Goal: Transaction & Acquisition: Purchase product/service

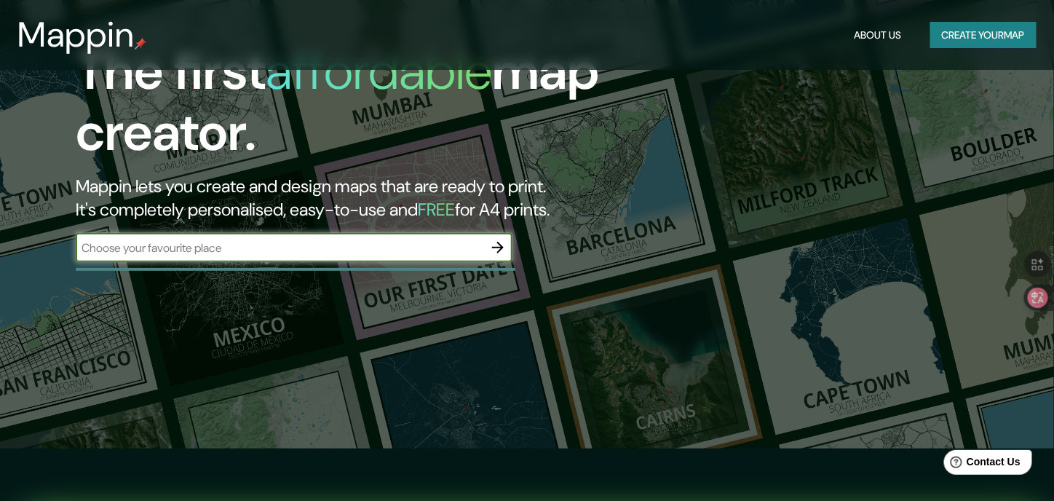
scroll to position [73, 0]
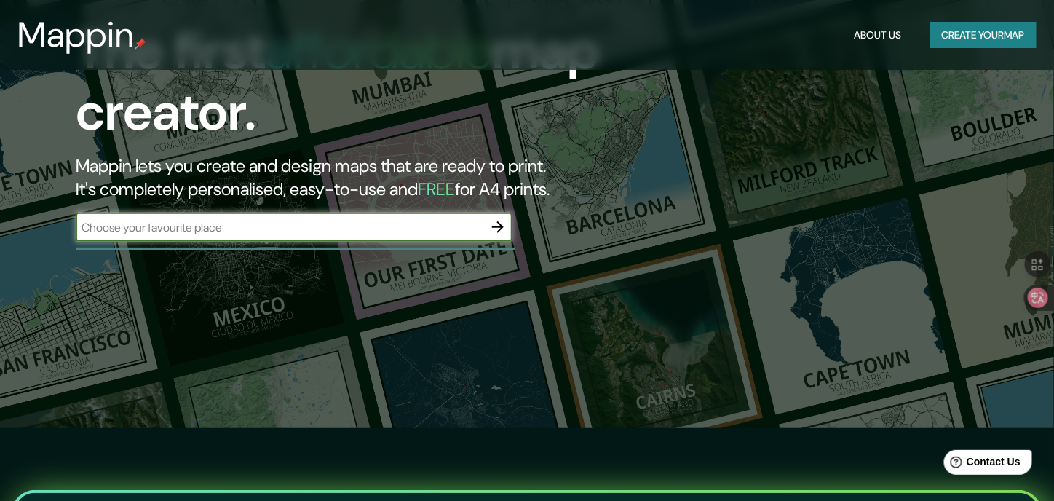
click at [499, 229] on icon "button" at bounding box center [497, 226] width 17 height 17
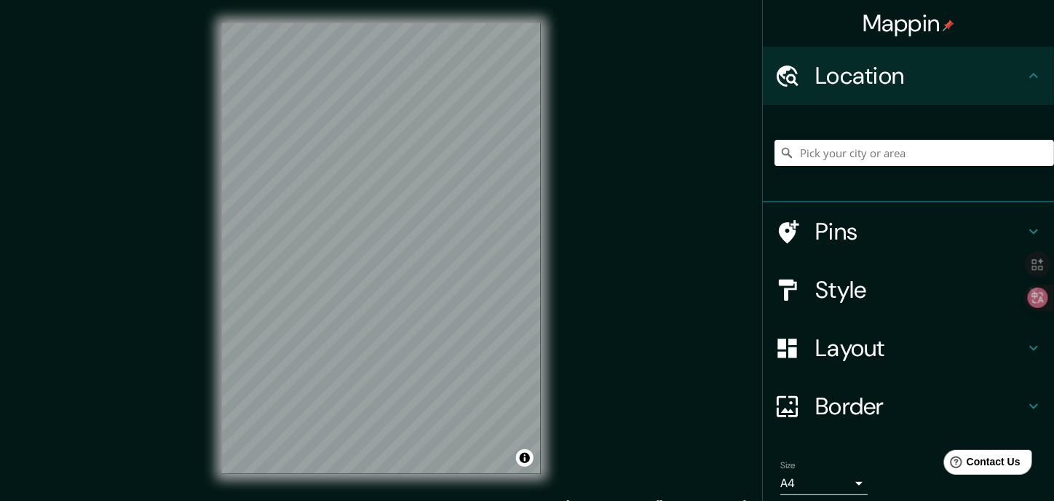
click at [858, 310] on div "Style" at bounding box center [908, 290] width 291 height 58
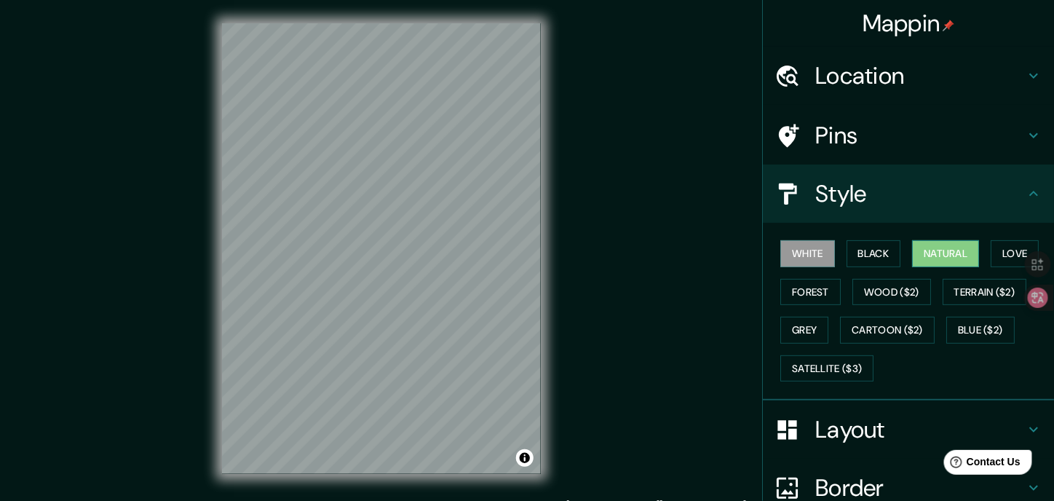
click at [935, 261] on button "Natural" at bounding box center [945, 253] width 67 height 27
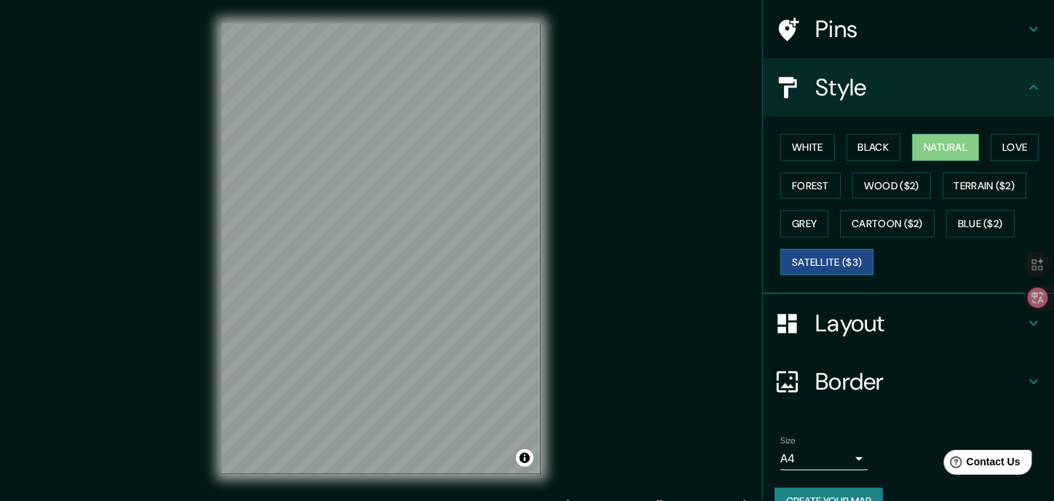
scroll to position [134, 0]
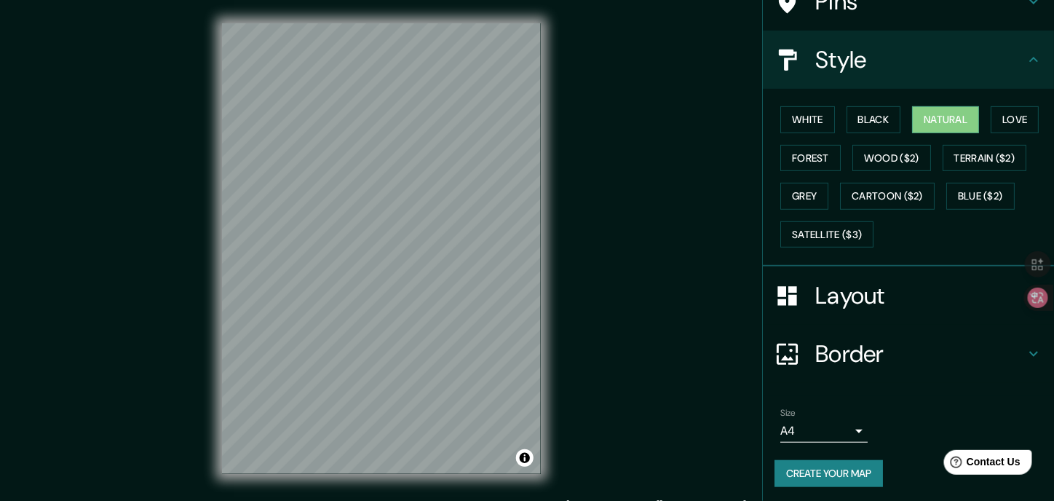
click at [817, 424] on body "Mappin Location Pins Style White Black Natural Love Forest Wood ($2) Terrain ($…" at bounding box center [527, 250] width 1054 height 501
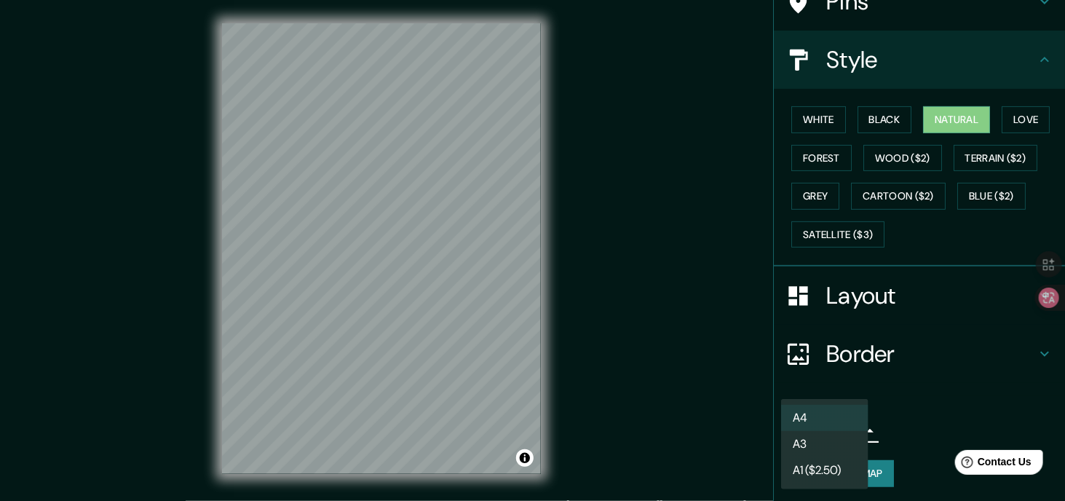
click at [917, 406] on div at bounding box center [532, 250] width 1065 height 501
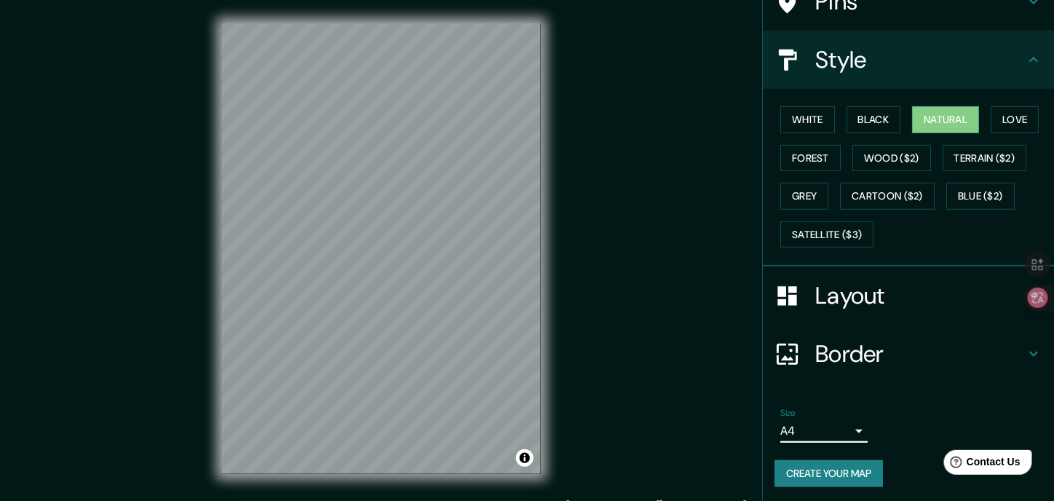
click at [815, 465] on button "Create your map" at bounding box center [829, 473] width 108 height 27
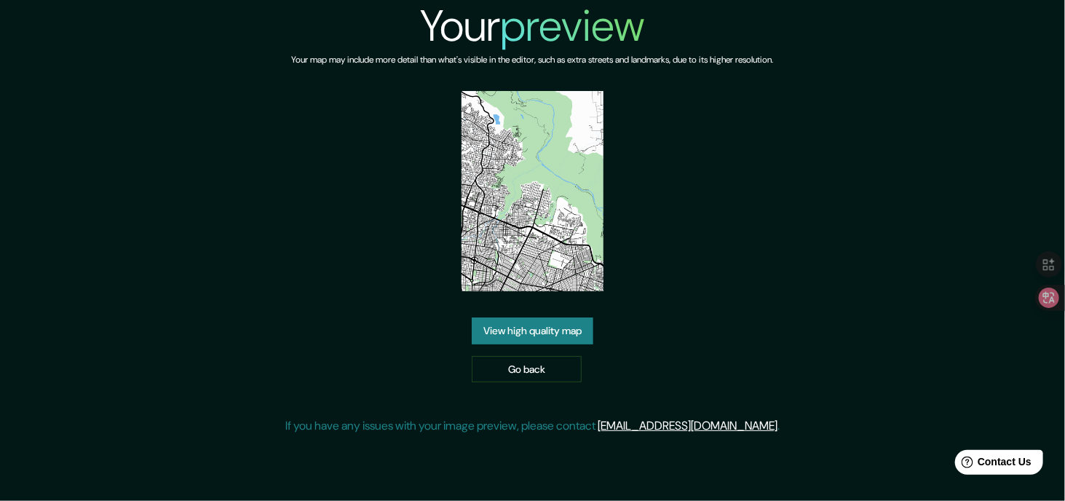
click at [496, 333] on link "View high quality map" at bounding box center [533, 330] width 122 height 27
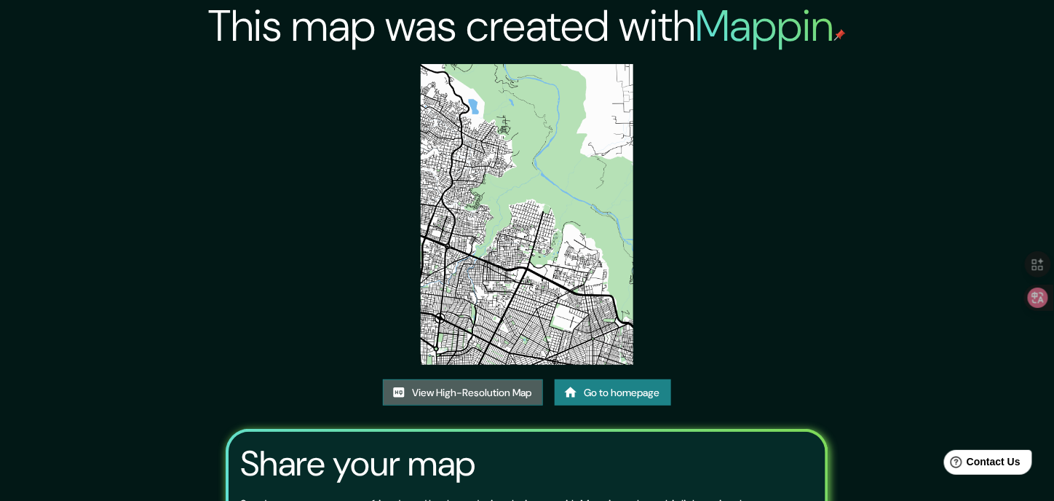
click at [447, 395] on link "View High-Resolution Map" at bounding box center [463, 392] width 160 height 27
